Goal: Transaction & Acquisition: Obtain resource

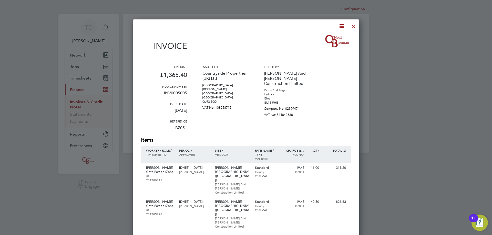
scroll to position [294, 227]
click at [351, 26] on div at bounding box center [353, 24] width 9 height 9
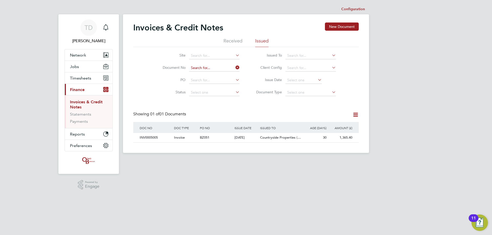
click at [199, 65] on input at bounding box center [214, 68] width 50 height 7
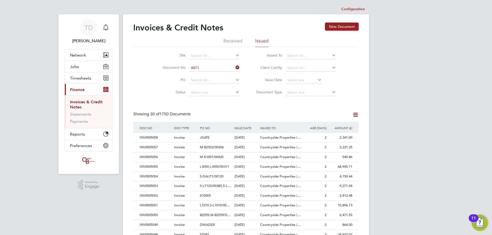
click at [201, 73] on li "INV000 4871" at bounding box center [214, 75] width 51 height 7
type input "INV0004871"
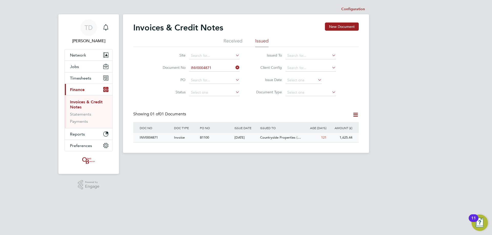
click at [146, 136] on div "INV0004871" at bounding box center [155, 137] width 34 height 9
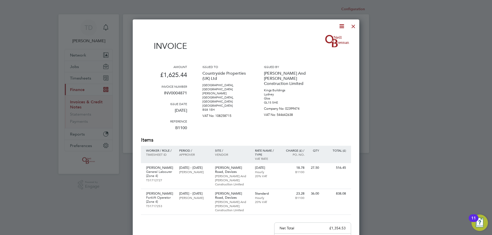
click at [342, 26] on icon at bounding box center [341, 26] width 6 height 6
click at [320, 38] on li "Download Invoice" at bounding box center [325, 38] width 35 height 7
click at [416, 113] on div at bounding box center [246, 117] width 492 height 235
click at [344, 26] on icon at bounding box center [341, 26] width 6 height 6
click at [328, 36] on li "Download Invoice" at bounding box center [325, 38] width 35 height 7
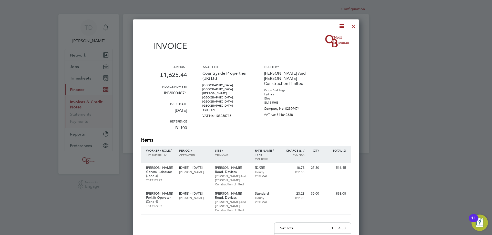
click at [353, 28] on div at bounding box center [353, 24] width 9 height 9
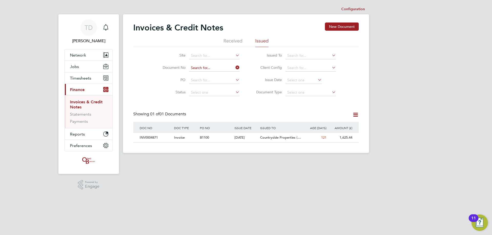
click at [201, 69] on input at bounding box center [214, 68] width 50 height 7
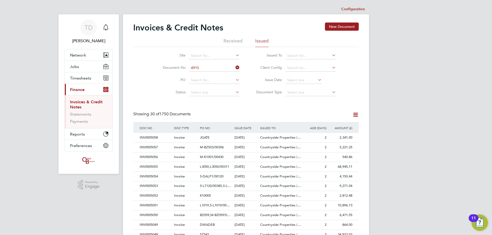
click at [195, 74] on li "INV000 4915" at bounding box center [214, 75] width 51 height 7
type input "INV0004915"
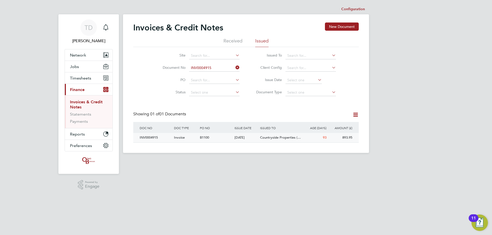
click at [149, 137] on div "INV0004915" at bounding box center [155, 137] width 34 height 9
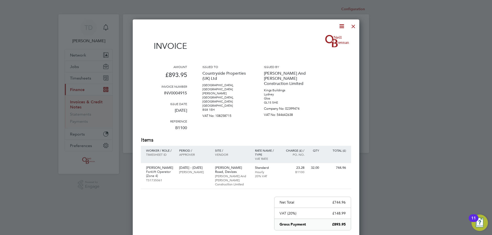
click at [343, 27] on icon at bounding box center [341, 26] width 6 height 6
click at [319, 40] on li "Download Invoice" at bounding box center [325, 38] width 35 height 7
click at [351, 27] on div at bounding box center [353, 24] width 9 height 9
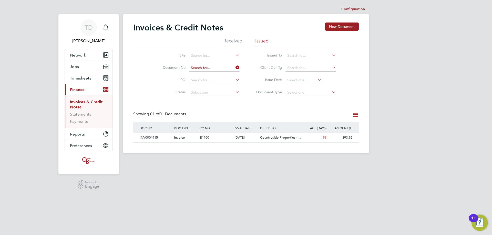
click at [198, 67] on input at bounding box center [214, 68] width 50 height 7
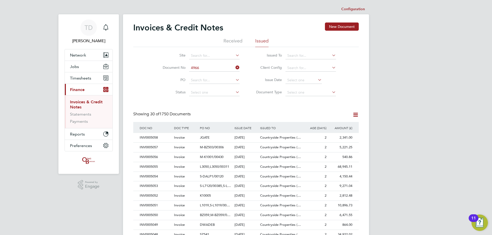
click at [198, 75] on li "INV000 4966" at bounding box center [214, 75] width 51 height 7
type input "INV0004966"
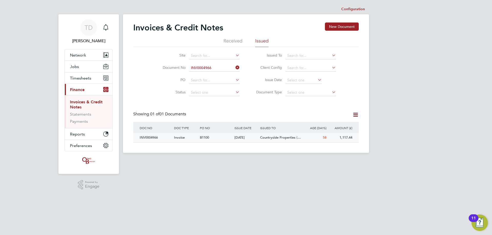
click at [152, 138] on div "INV0004966" at bounding box center [155, 137] width 34 height 9
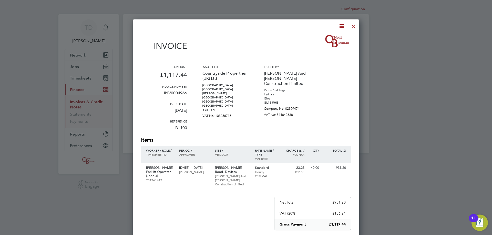
click at [341, 26] on icon at bounding box center [341, 26] width 6 height 6
click at [323, 36] on li "Download Invoice" at bounding box center [325, 38] width 35 height 7
